Goal: Task Accomplishment & Management: Manage account settings

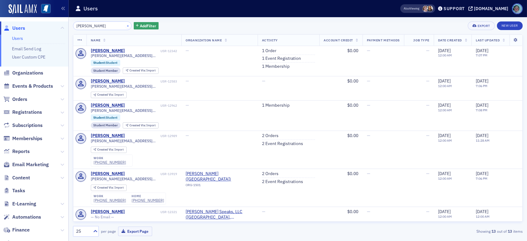
type input "brooke stanleyaa"
click at [125, 26] on button "×" at bounding box center [128, 26] width 6 height 6
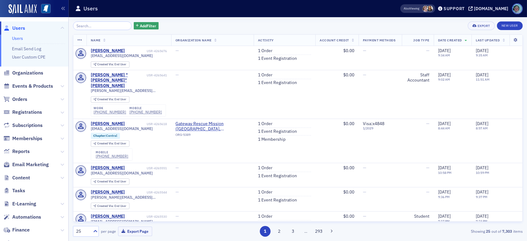
scroll to position [60, 0]
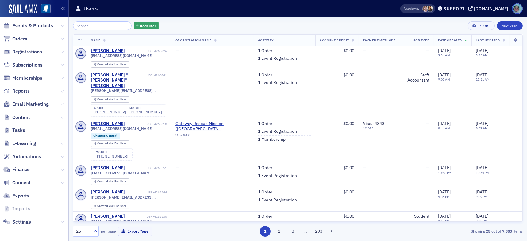
click at [60, 105] on icon at bounding box center [62, 104] width 4 height 4
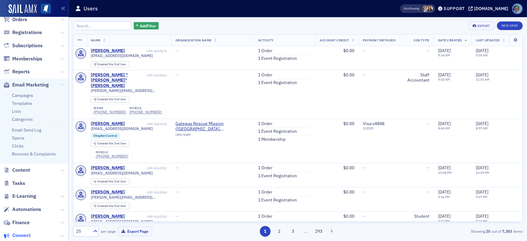
scroll to position [0, 0]
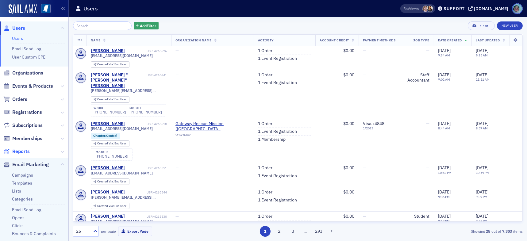
click at [24, 153] on span "Reports" at bounding box center [20, 151] width 17 height 7
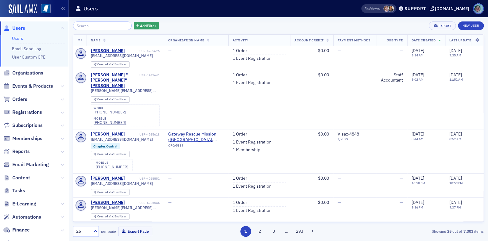
click at [60, 179] on icon at bounding box center [62, 178] width 4 height 4
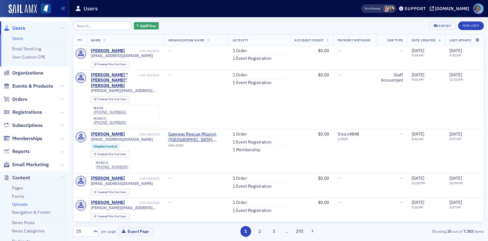
click at [22, 204] on link "Uploads" at bounding box center [20, 205] width 16 height 6
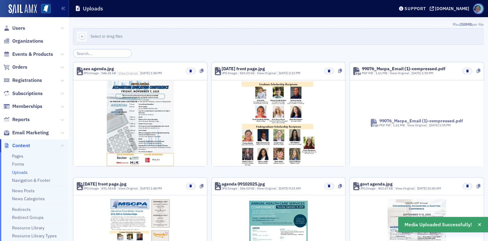
click at [126, 74] on link "View Original" at bounding box center [127, 73] width 19 height 4
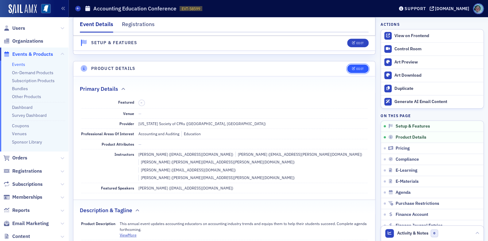
click at [356, 67] on div "Edit" at bounding box center [360, 68] width 8 height 3
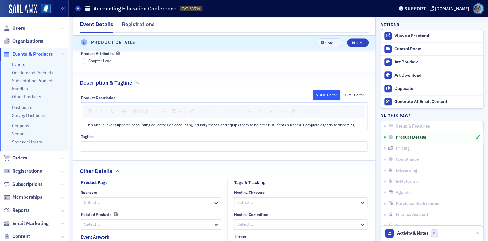
scroll to position [301, 0]
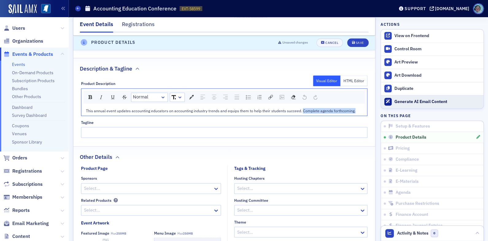
drag, startPoint x: 376, startPoint y: 105, endPoint x: 402, endPoint y: 105, distance: 25.8
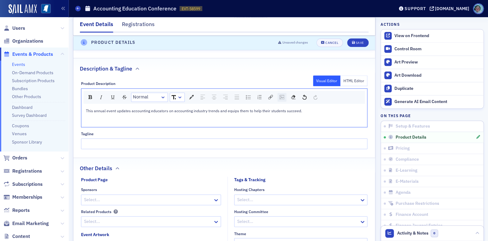
click at [277, 93] on div "rdw-image-control" at bounding box center [281, 97] width 9 height 9
click at [287, 116] on input "rdw-image-control" at bounding box center [314, 121] width 62 height 11
paste input "https://cdn.sailamx.com/12/cms_uploads/33952922bfba1ea30d03cfe18e5d8862/aes-age…"
type input "https://cdn.sailamx.com/12/cms_uploads/33952922bfba1ea30d03cfe18e5d8862/aes-age…"
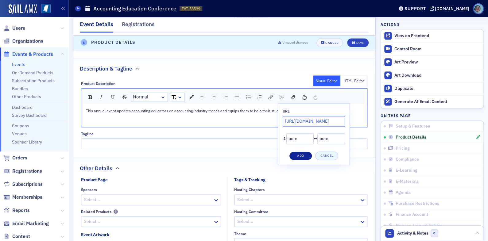
click at [305, 152] on button "Add" at bounding box center [300, 156] width 23 height 9
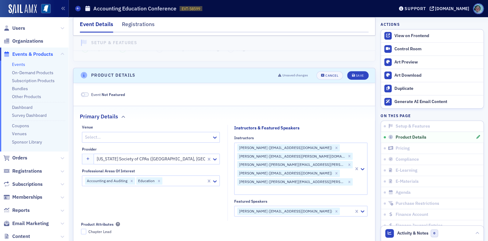
scroll to position [117, 0]
click at [355, 76] on button "Save" at bounding box center [357, 74] width 21 height 9
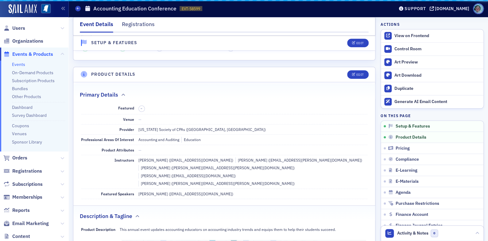
scroll to position [148, 0]
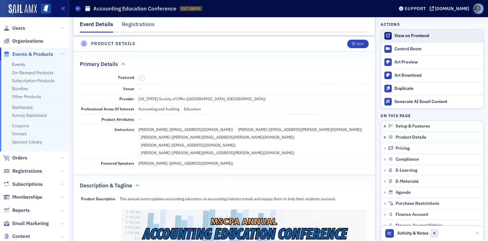
click at [395, 30] on link "View on Frontend" at bounding box center [432, 35] width 102 height 13
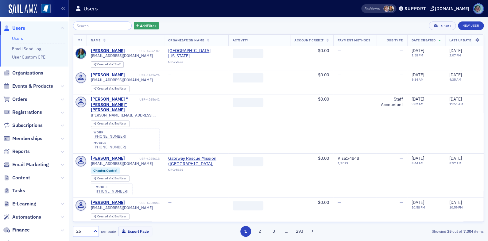
scroll to position [31, 0]
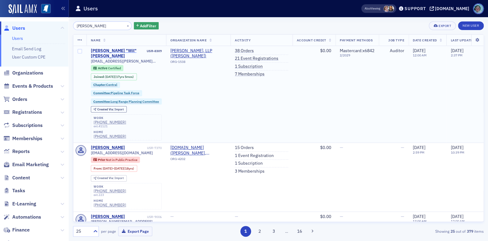
type input "[PERSON_NAME]"
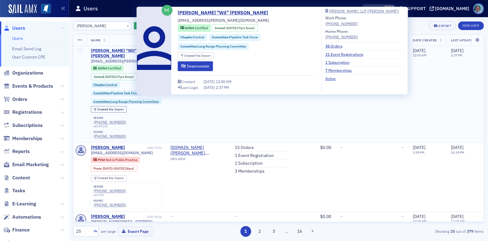
click at [123, 51] on div "[PERSON_NAME] "Wil" [PERSON_NAME]" at bounding box center [118, 53] width 55 height 11
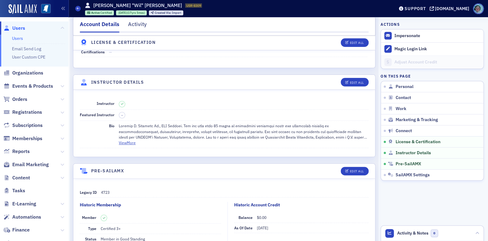
scroll to position [1074, 0]
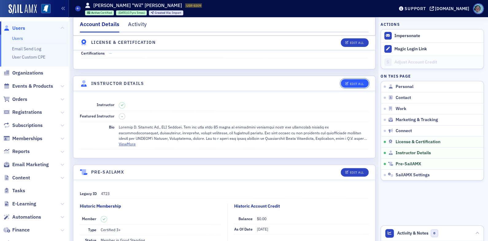
click at [355, 82] on div "Edit All" at bounding box center [356, 83] width 14 height 3
select select "US"
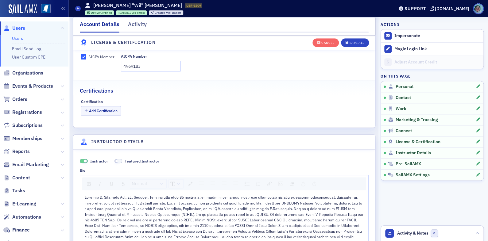
scroll to position [1158, 0]
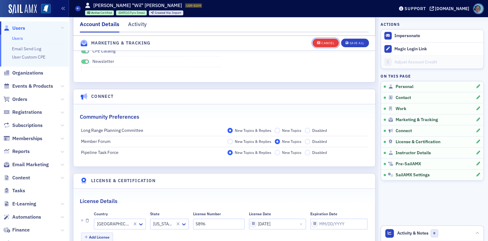
click at [322, 43] on div "Cancel" at bounding box center [327, 42] width 13 height 3
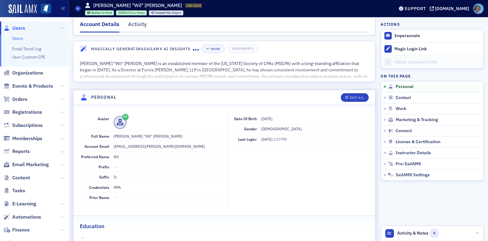
scroll to position [0, 0]
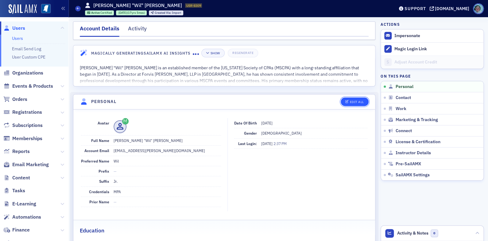
click at [355, 98] on button "Edit All" at bounding box center [354, 102] width 28 height 9
select select "US"
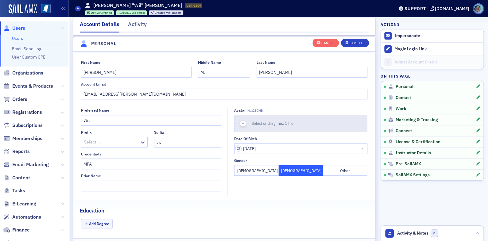
scroll to position [71, 0]
click at [252, 121] on span "Select or drag max 1 file" at bounding box center [273, 123] width 42 height 5
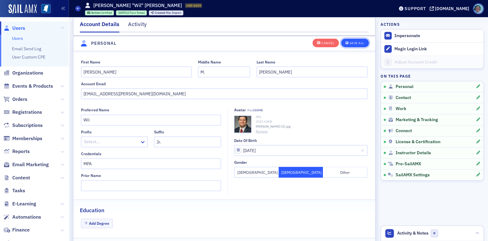
click at [345, 42] on span "Save All" at bounding box center [354, 42] width 18 height 3
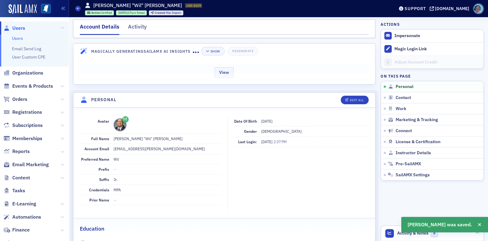
scroll to position [0, 0]
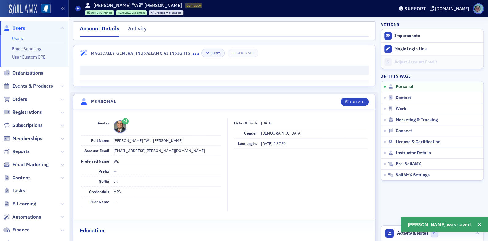
click at [36, 7] on img at bounding box center [23, 9] width 28 height 10
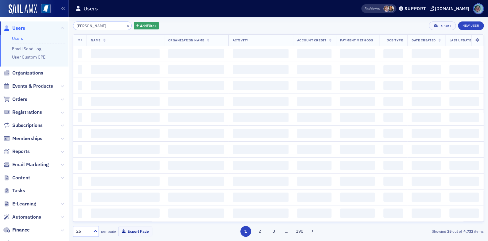
type input "[PERSON_NAME]"
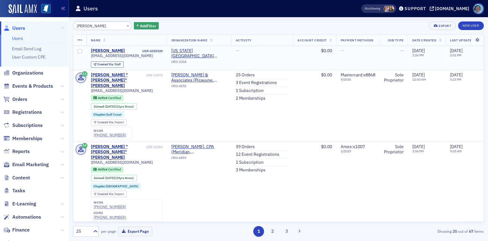
click at [108, 48] on div "[PERSON_NAME]" at bounding box center [108, 51] width 34 height 6
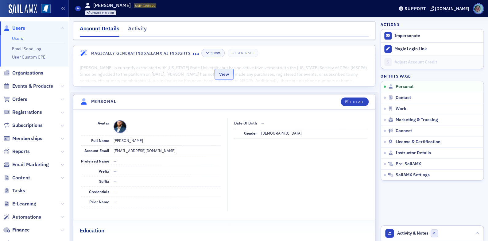
click at [225, 76] on button "View" at bounding box center [223, 74] width 19 height 11
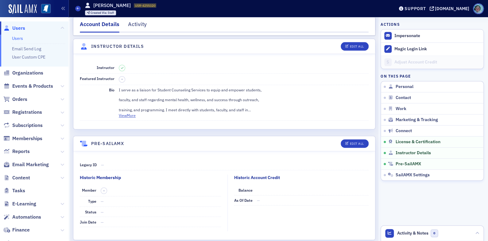
scroll to position [1319, 0]
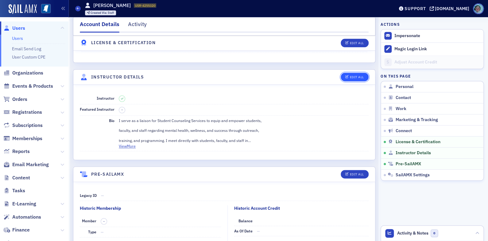
click at [344, 73] on button "Edit All" at bounding box center [354, 77] width 28 height 9
select select "US"
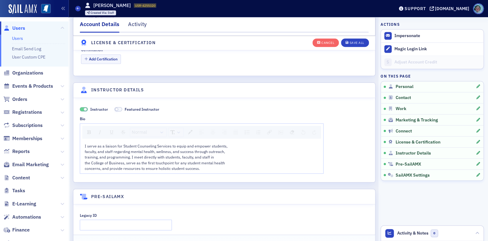
scroll to position [1455, 0]
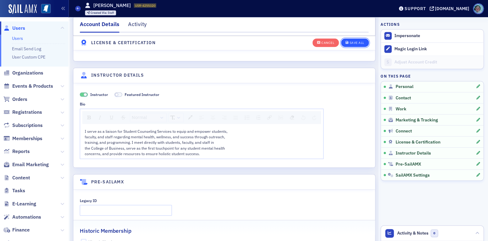
click at [347, 46] on button "Save All" at bounding box center [355, 42] width 28 height 9
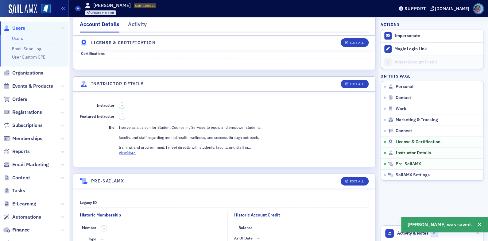
scroll to position [975, 0]
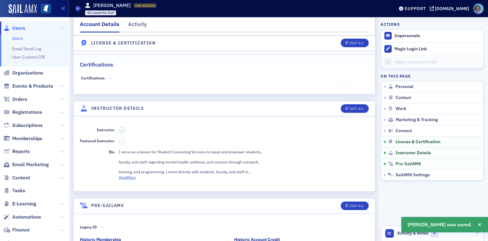
click at [122, 172] on p "training, and programming. I meet directly with students, faculty, and staff in" at bounding box center [244, 172] width 250 height 6
click at [123, 175] on button "View More" at bounding box center [127, 178] width 17 height 6
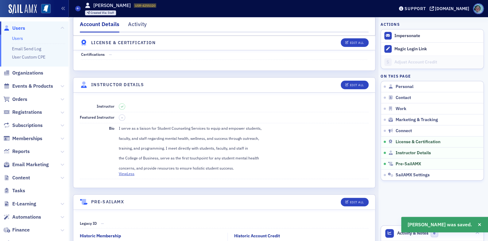
scroll to position [1006, 0]
